Goal: Navigation & Orientation: Find specific page/section

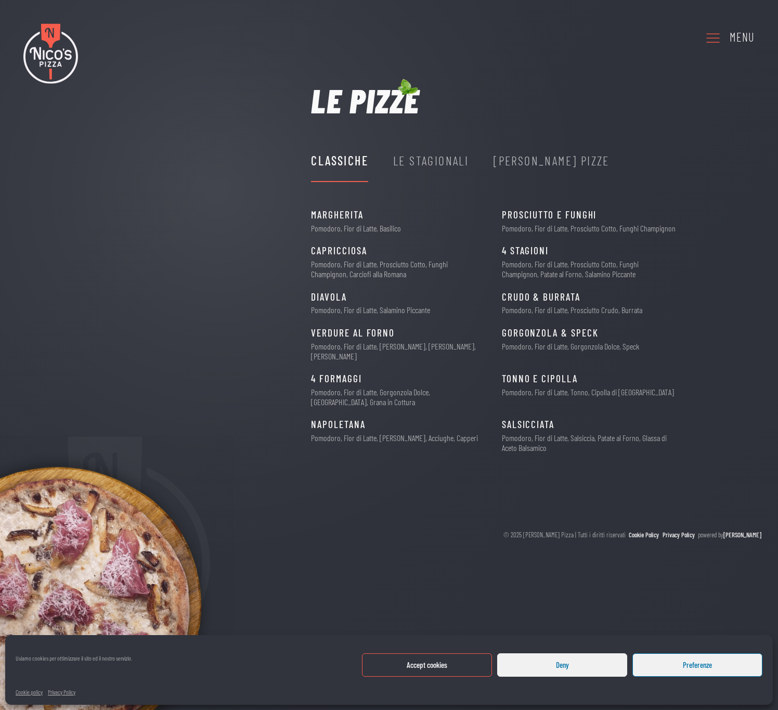
click at [451, 163] on div "Le Stagionali" at bounding box center [430, 161] width 75 height 20
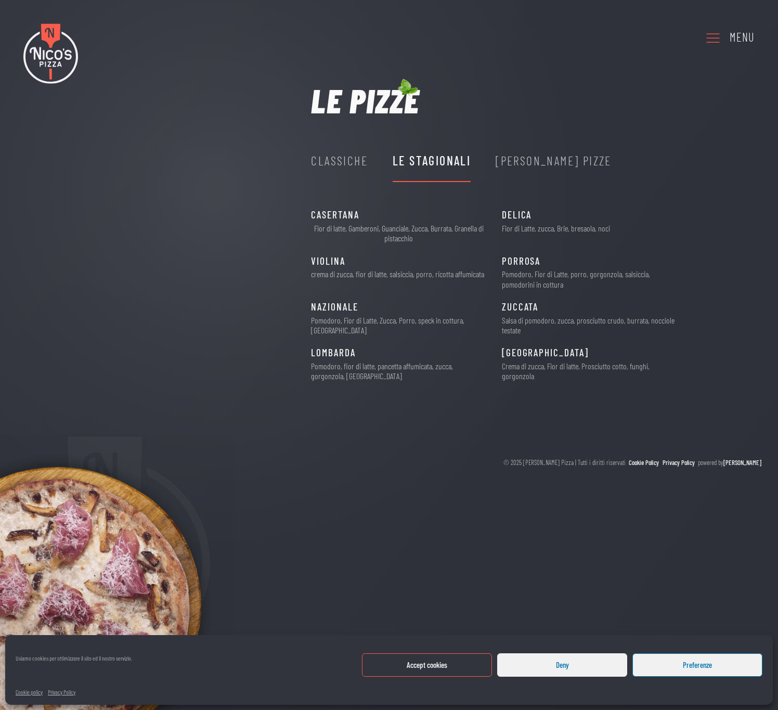
click at [536, 154] on div "[PERSON_NAME] Pizze" at bounding box center [554, 161] width 116 height 20
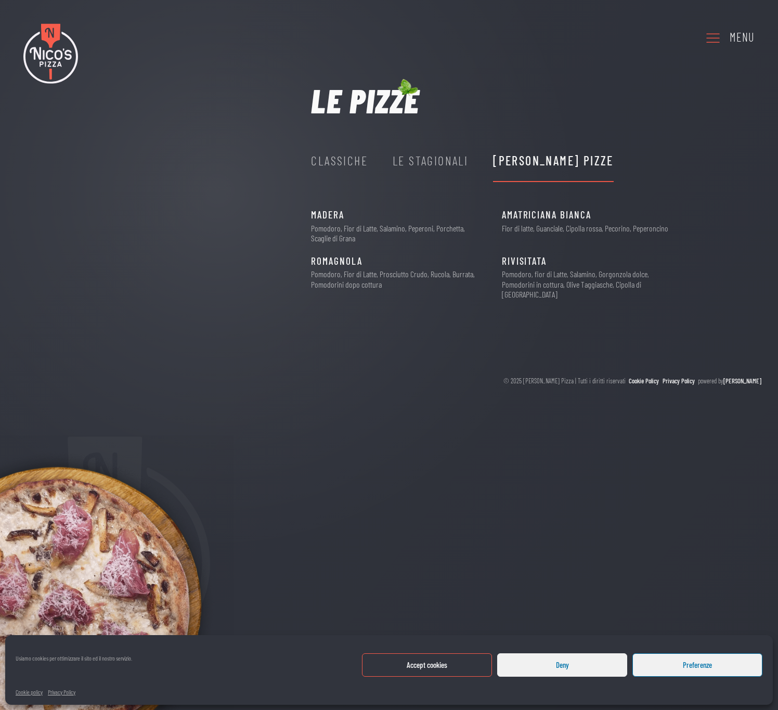
click at [354, 158] on div "Classiche" at bounding box center [339, 161] width 57 height 20
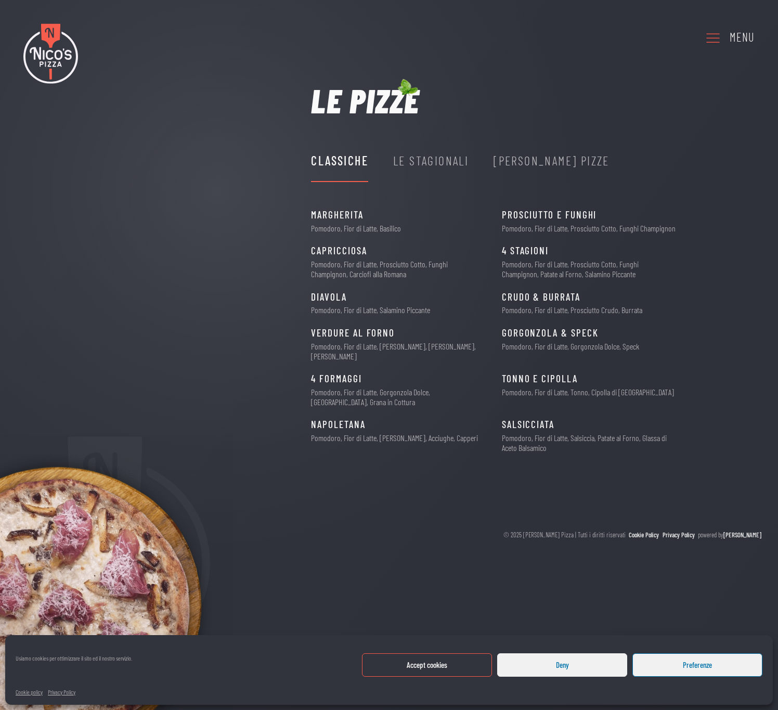
click at [441, 664] on button "Accept cookies" at bounding box center [427, 664] width 130 height 23
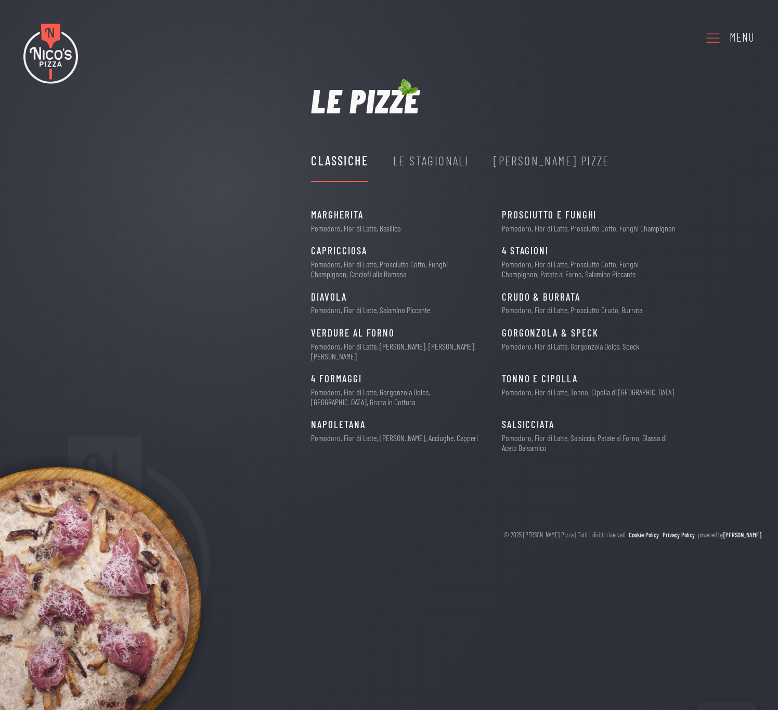
click at [431, 151] on div "Le Stagionali" at bounding box center [430, 161] width 75 height 20
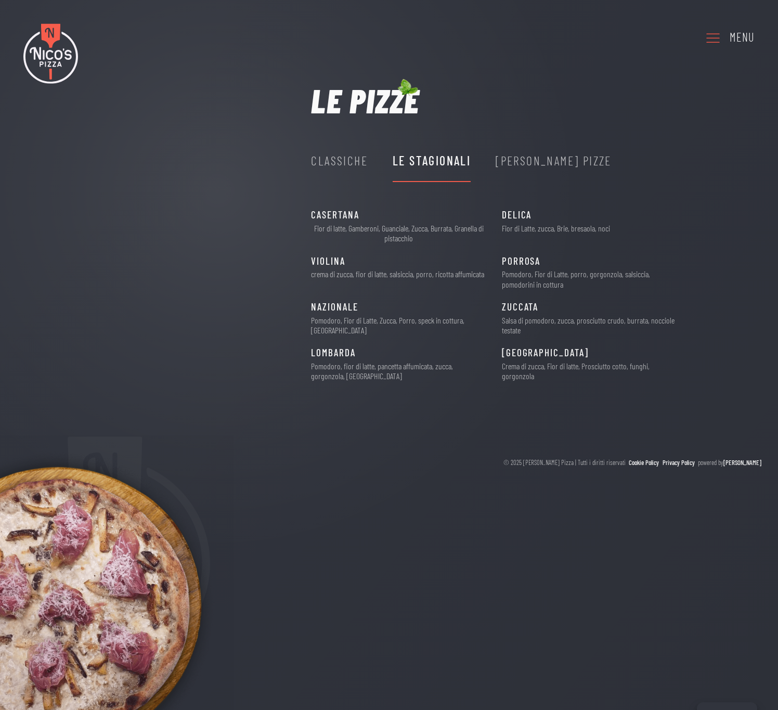
click at [528, 164] on div "[PERSON_NAME] Pizze" at bounding box center [554, 161] width 116 height 20
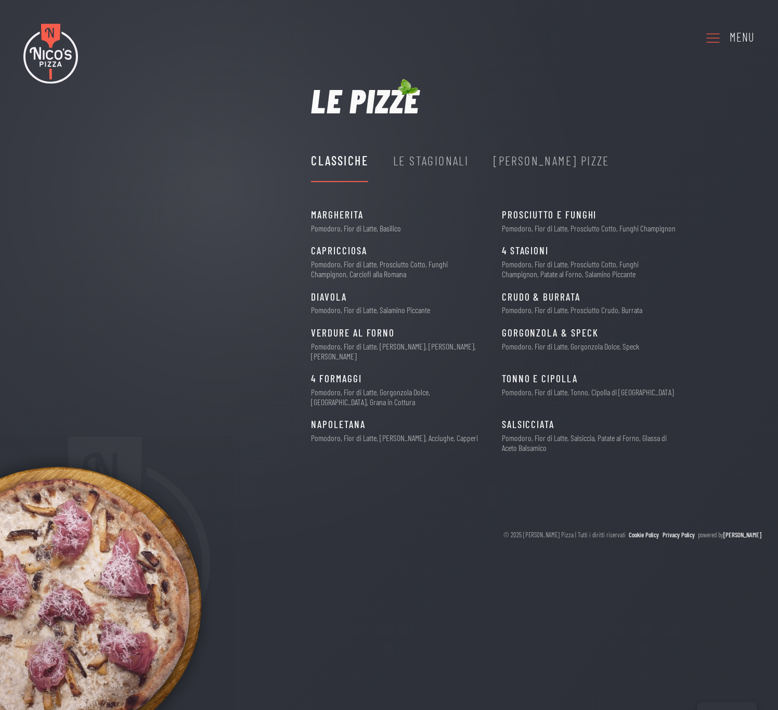
click at [737, 37] on div "Menu" at bounding box center [742, 37] width 25 height 19
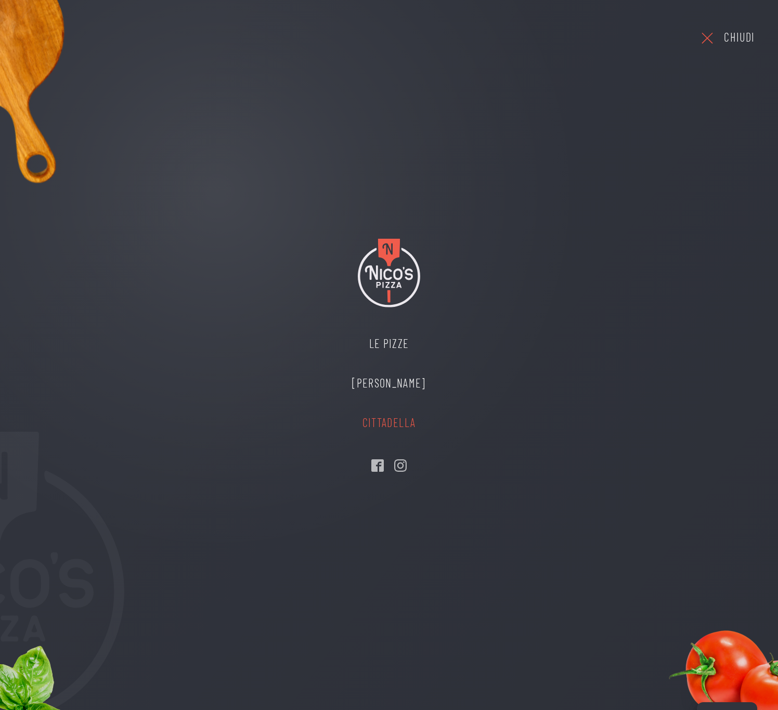
click at [397, 424] on link "Cittadella" at bounding box center [389, 423] width 94 height 40
click at [399, 339] on link "Le Pizze" at bounding box center [389, 344] width 94 height 40
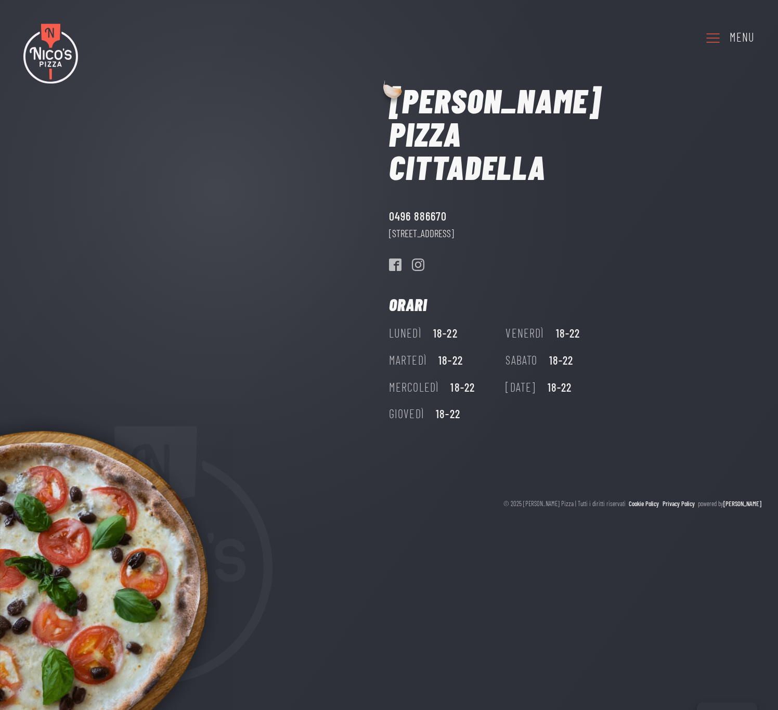
click at [742, 35] on div "Menu" at bounding box center [742, 37] width 25 height 19
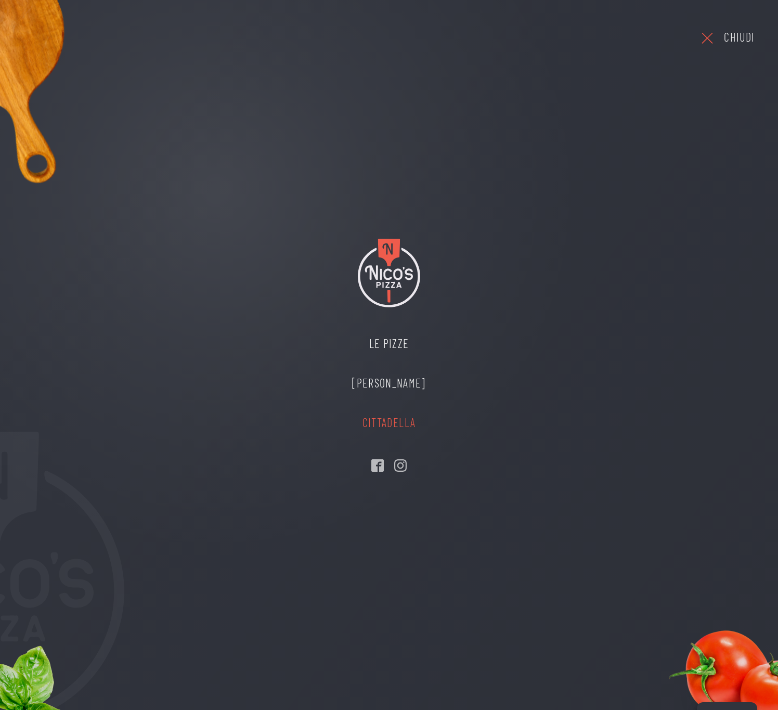
click at [378, 419] on link "Cittadella" at bounding box center [389, 423] width 94 height 40
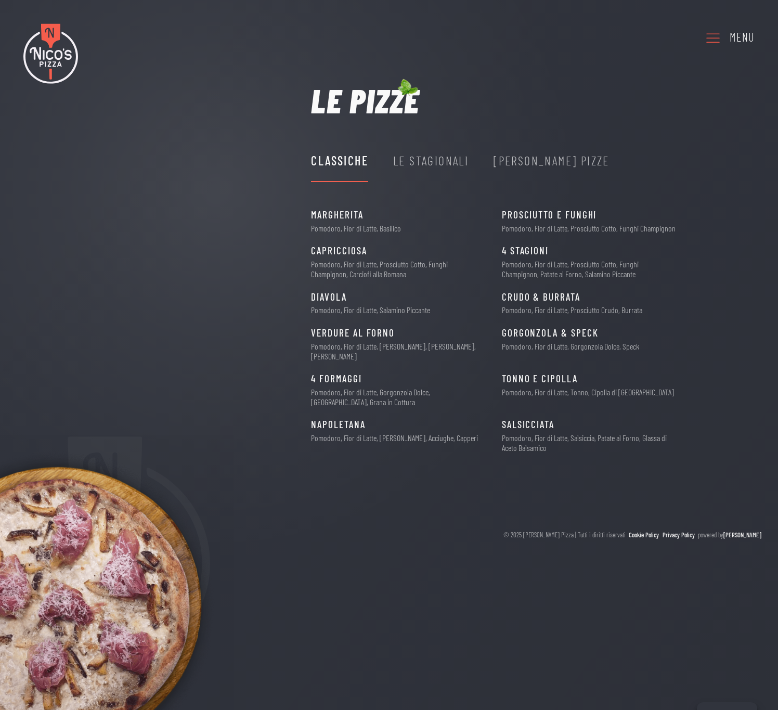
click at [450, 162] on div "Le Stagionali" at bounding box center [430, 161] width 75 height 20
